Goal: Submit feedback/report problem

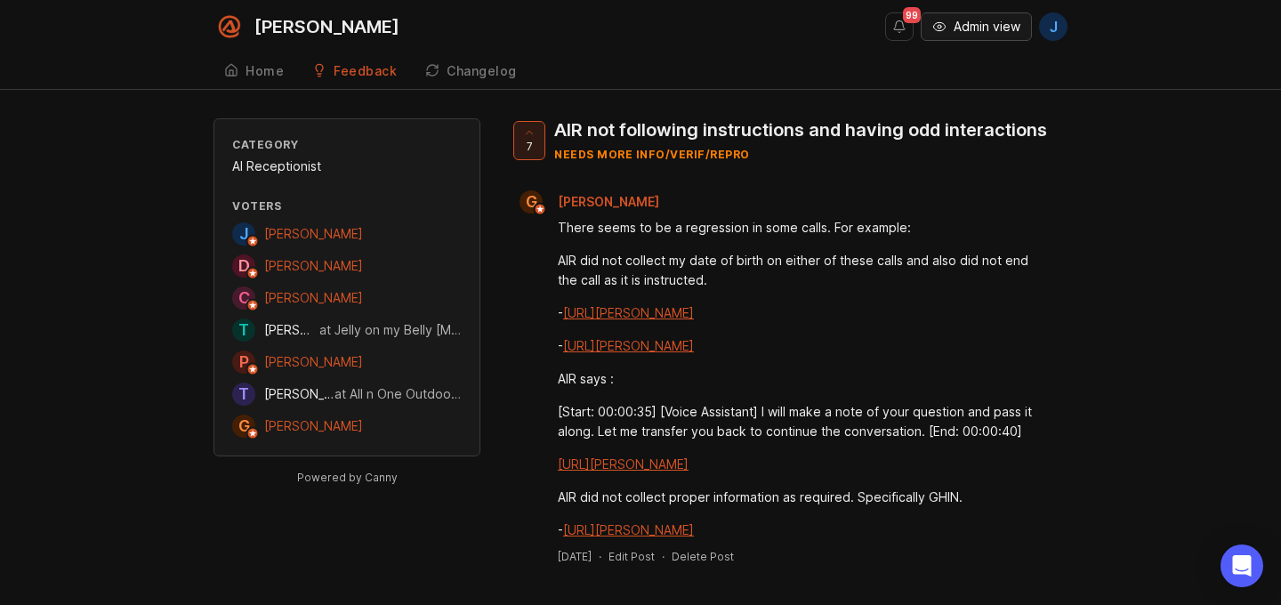
click at [960, 28] on span "Admin view" at bounding box center [987, 27] width 67 height 18
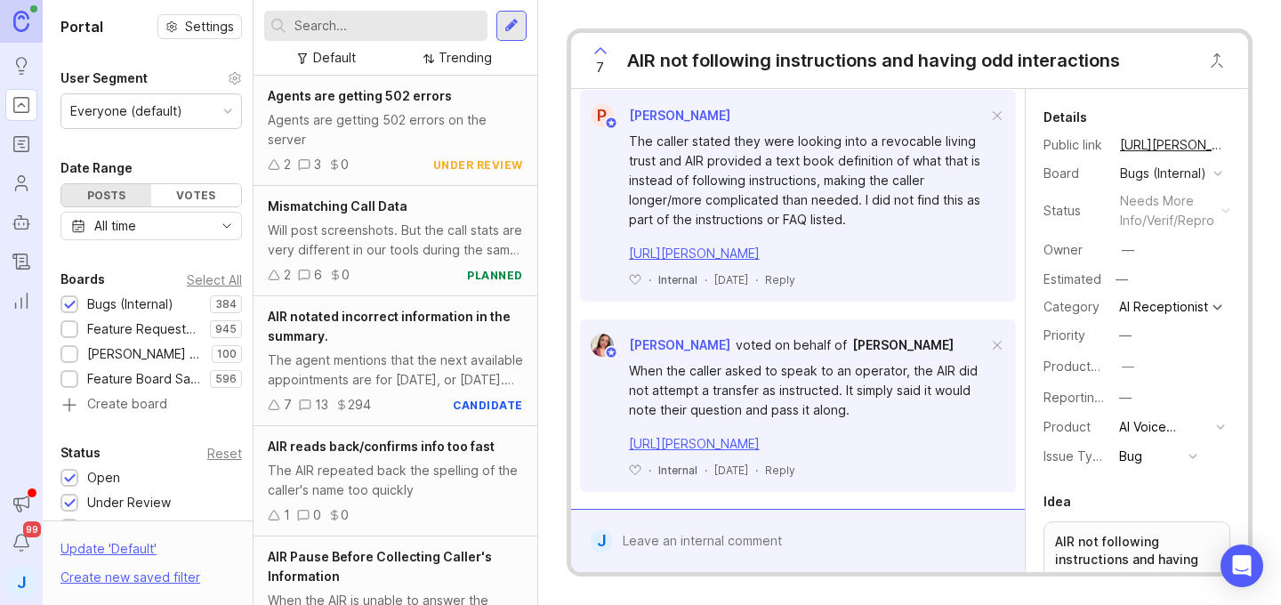
scroll to position [2797, 0]
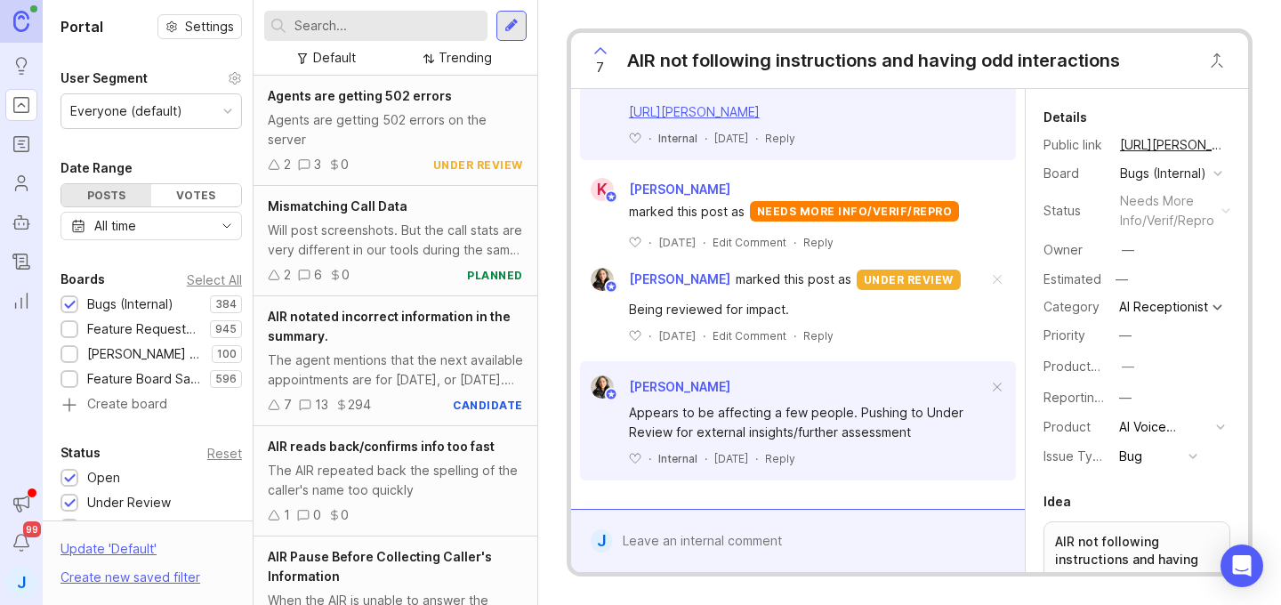
click at [724, 529] on div at bounding box center [810, 541] width 397 height 34
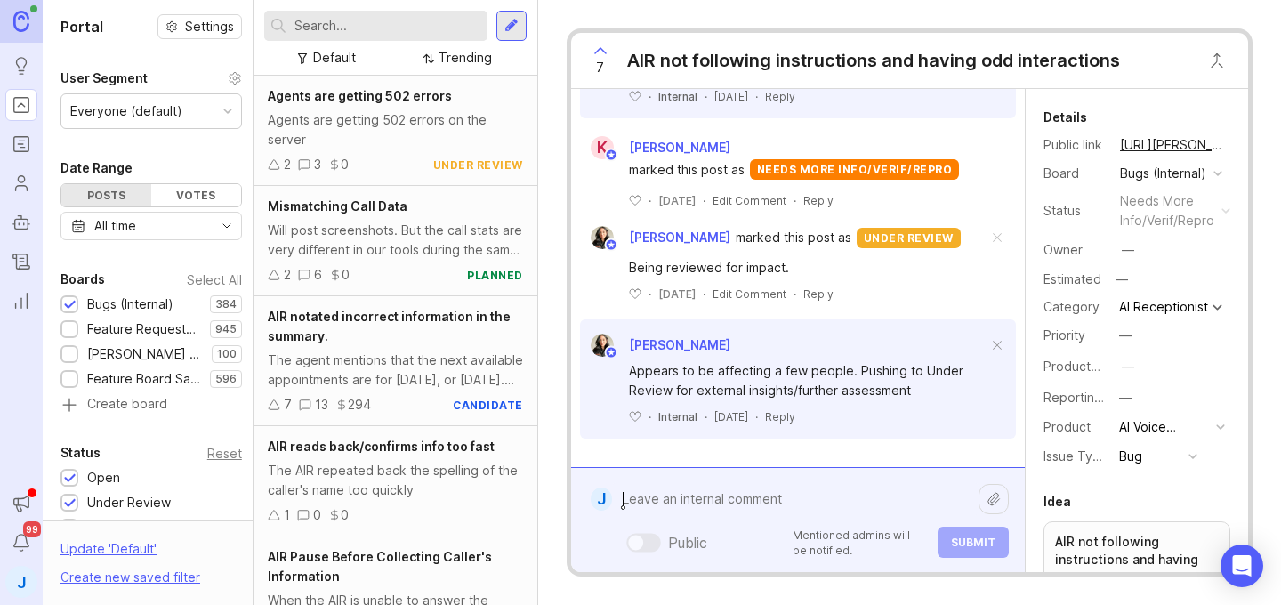
scroll to position [3102, 0]
paste textarea "Integrity First Home Buyers"
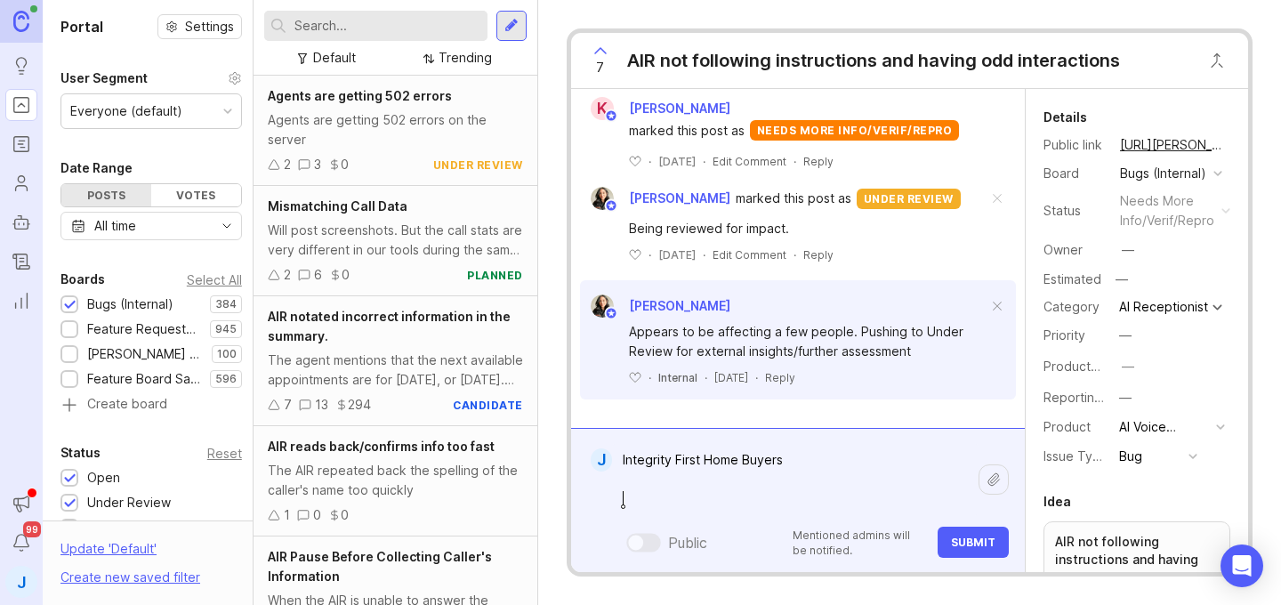
paste textarea "[URL][PERSON_NAME]"
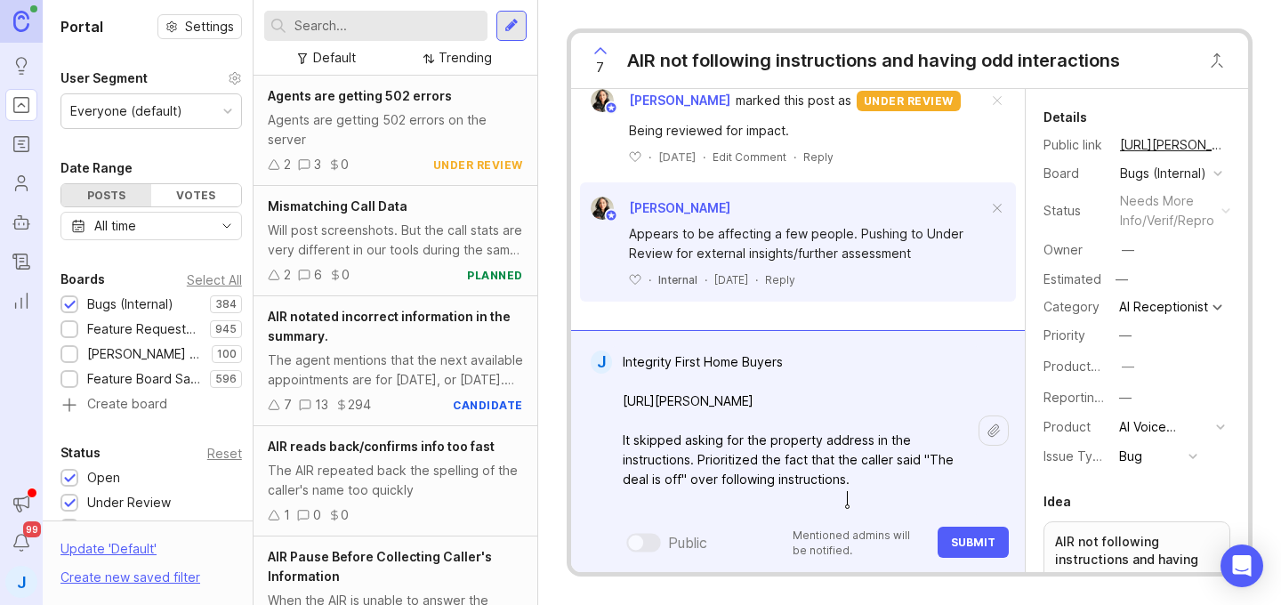
type textarea "Integrity First Home Buyers [URL][PERSON_NAME] It skipped asking for the proper…"
click at [979, 543] on span "Submit" at bounding box center [973, 542] width 44 height 13
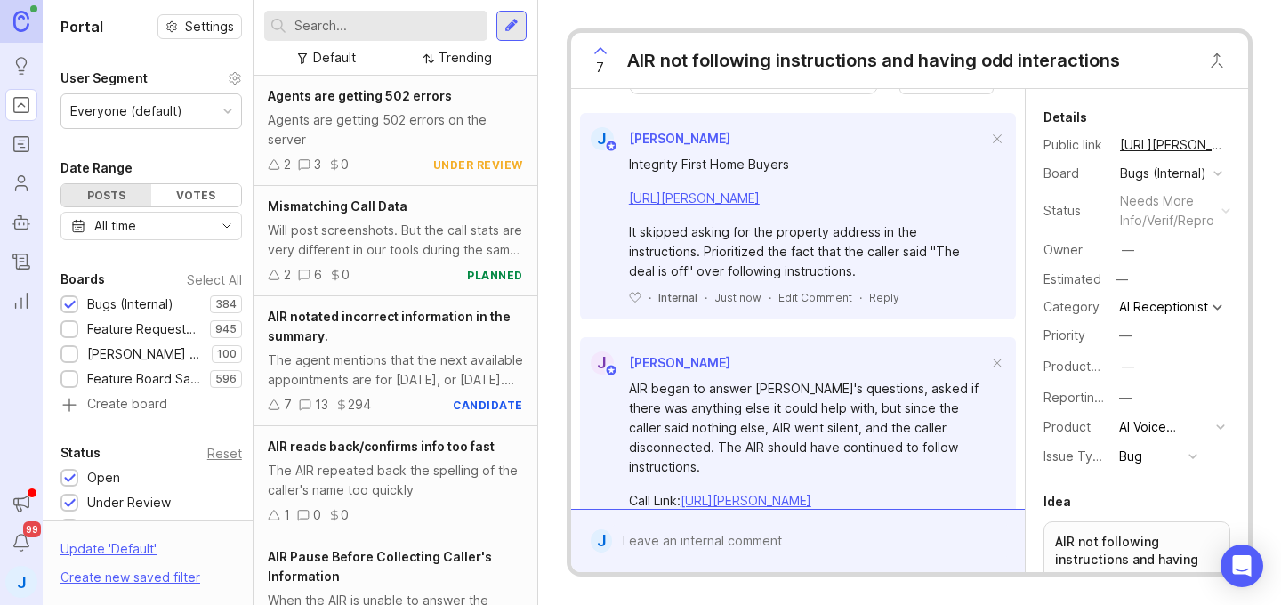
scroll to position [0, 0]
